Goal: Information Seeking & Learning: Compare options

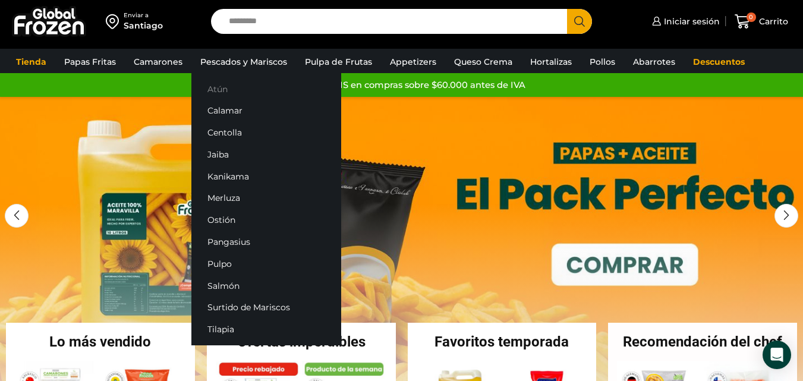
click at [222, 90] on link "Atún" at bounding box center [266, 89] width 150 height 22
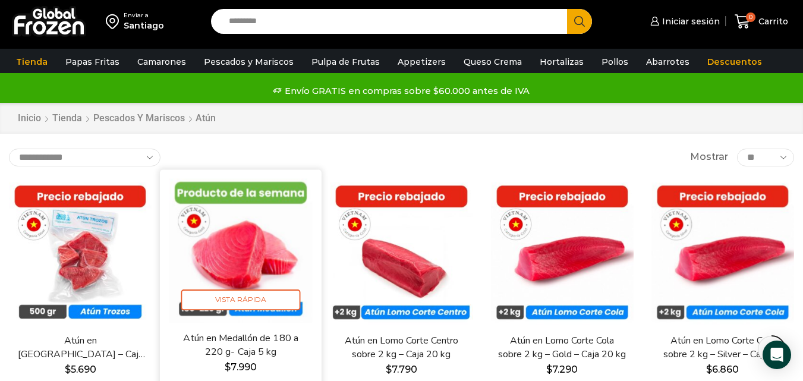
scroll to position [159, 0]
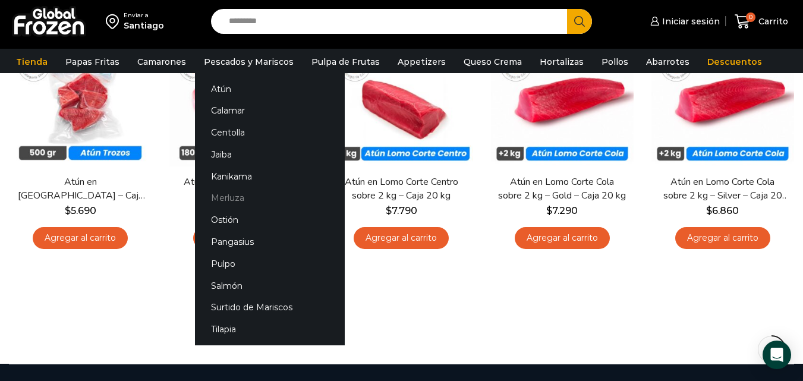
click at [225, 196] on link "Merluza" at bounding box center [270, 198] width 150 height 22
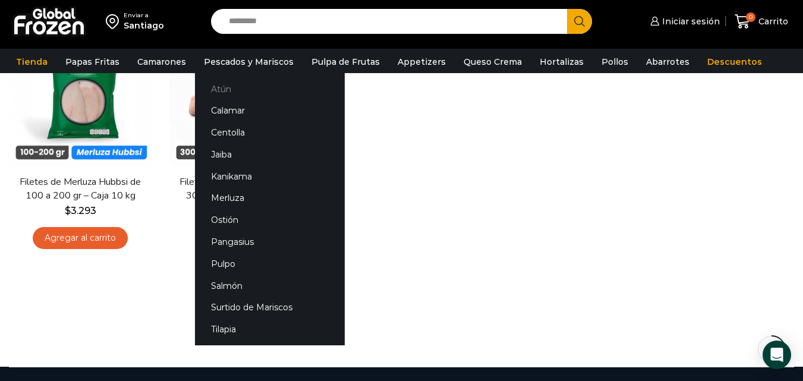
click at [211, 90] on link "Atún" at bounding box center [270, 89] width 150 height 22
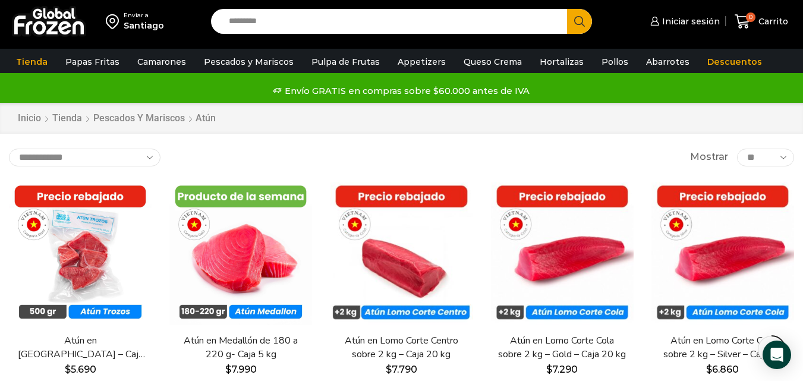
scroll to position [159, 0]
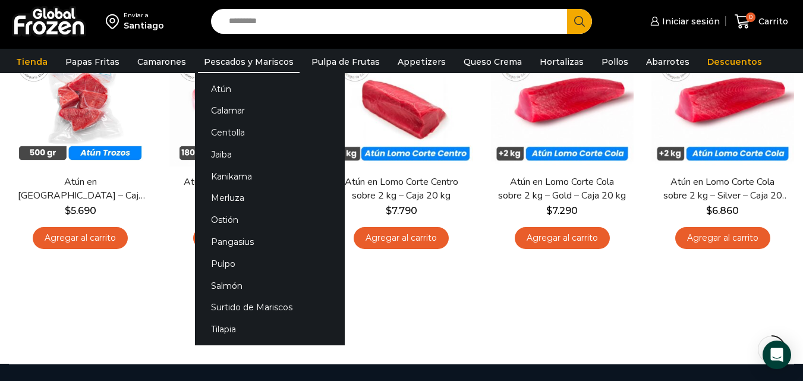
click at [237, 60] on link "Pescados y Mariscos" at bounding box center [249, 62] width 102 height 23
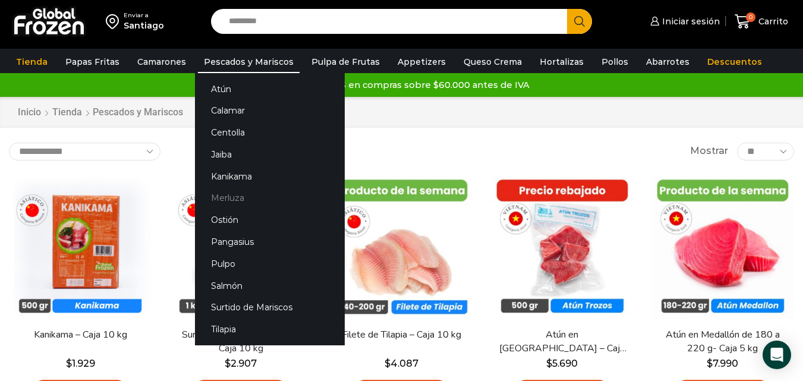
click at [221, 194] on link "Merluza" at bounding box center [270, 198] width 150 height 22
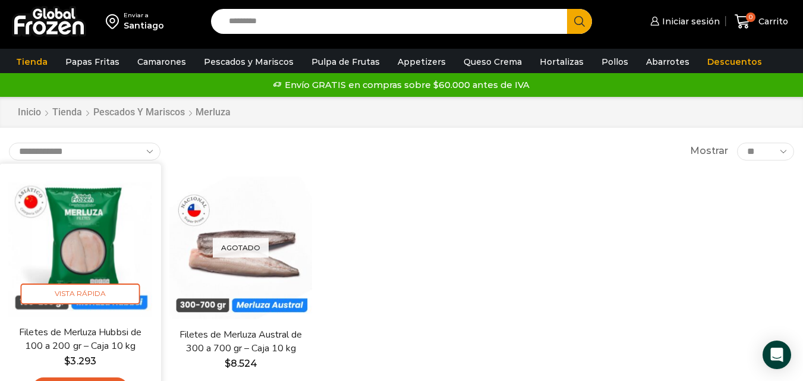
click at [58, 207] on img at bounding box center [80, 244] width 144 height 144
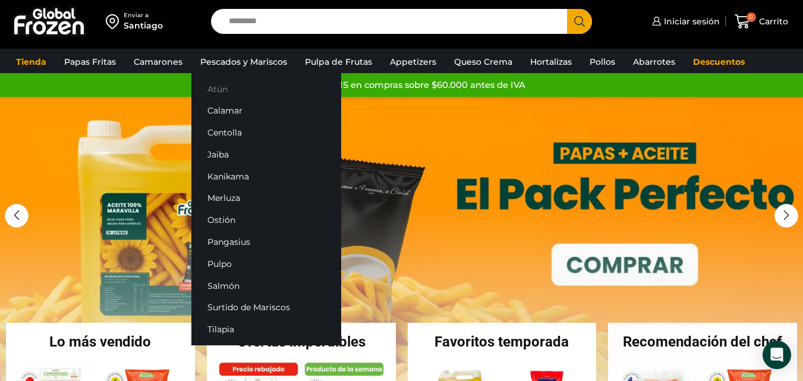
click at [213, 83] on link "Atún" at bounding box center [266, 89] width 150 height 22
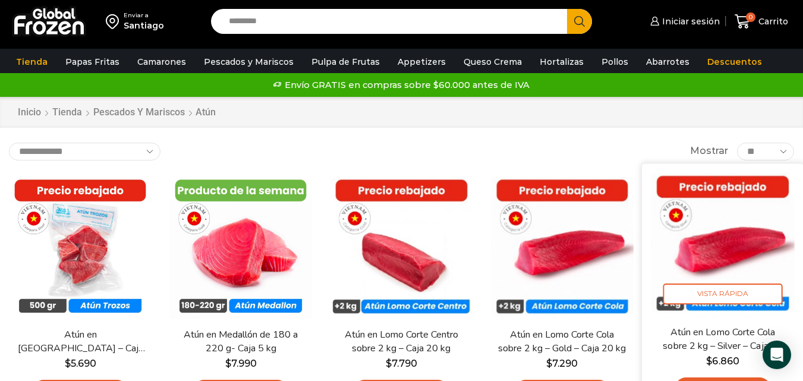
click at [735, 243] on img at bounding box center [723, 244] width 144 height 144
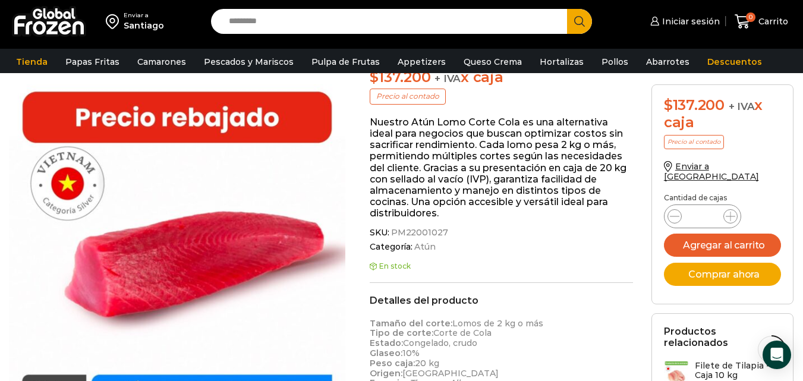
scroll to position [1, 0]
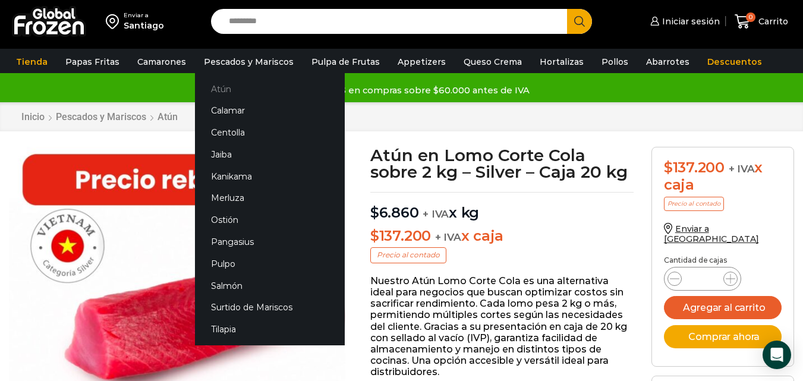
click at [215, 88] on link "Atún" at bounding box center [270, 89] width 150 height 22
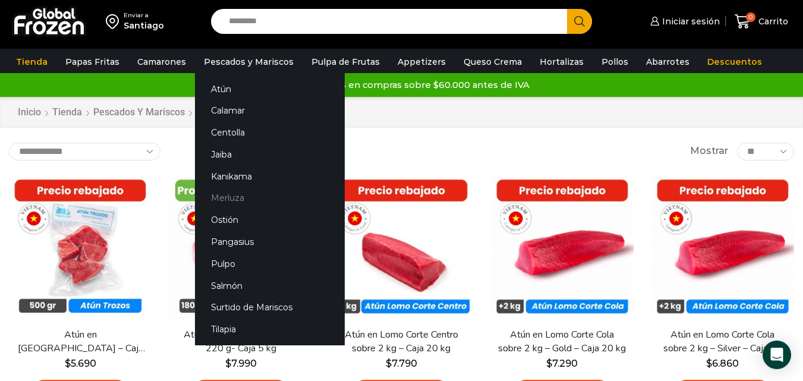
click at [217, 203] on link "Merluza" at bounding box center [270, 198] width 150 height 22
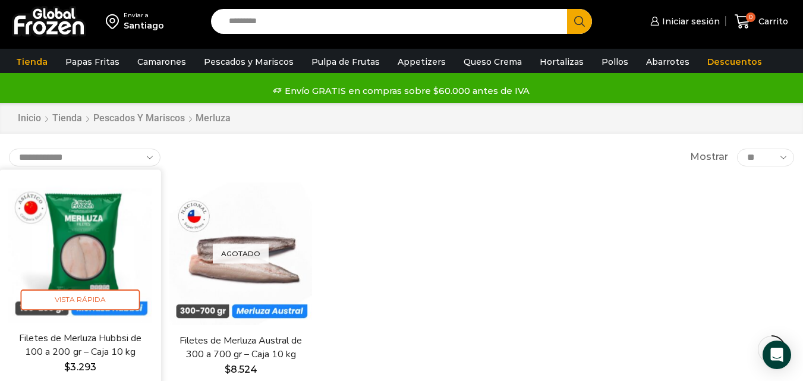
scroll to position [159, 0]
